Goal: Check status: Check status

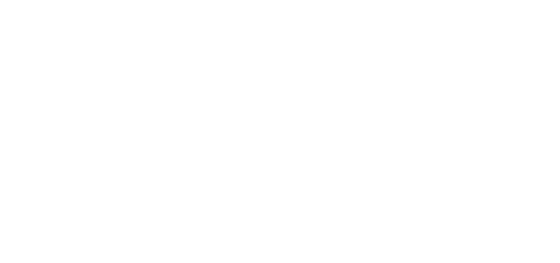
click at [173, 0] on html at bounding box center [280, 0] width 560 height 0
